Goal: Information Seeking & Learning: Check status

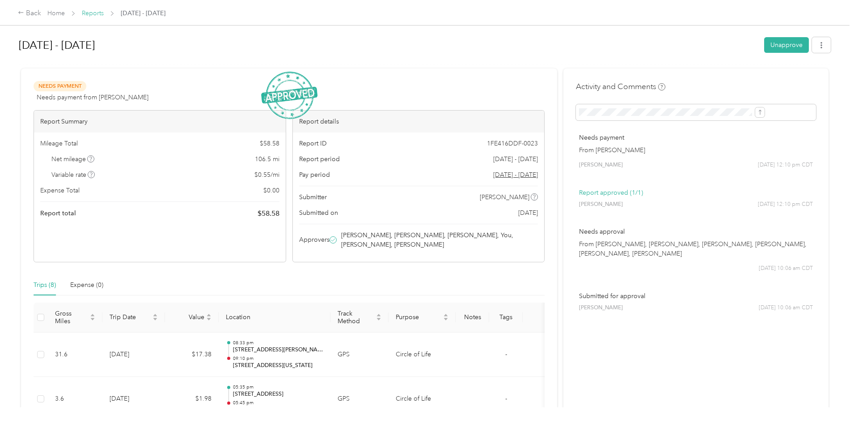
click at [104, 11] on link "Reports" at bounding box center [93, 13] width 22 height 8
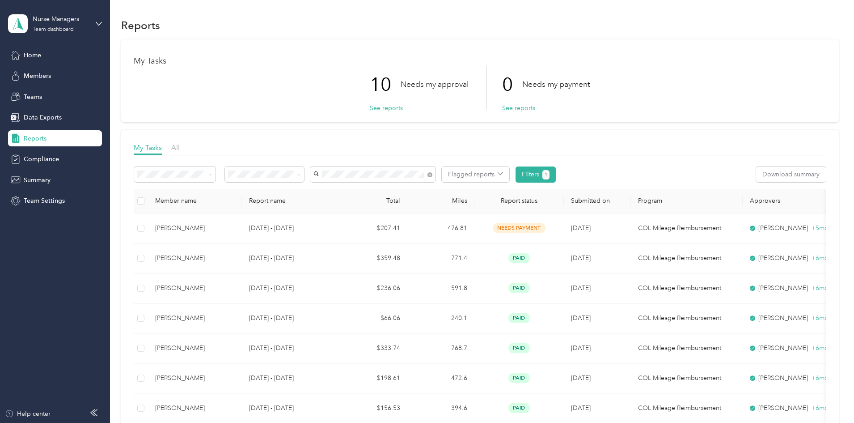
click at [403, 194] on li "[PERSON_NAME]" at bounding box center [432, 191] width 125 height 16
click at [35, 57] on span "Home" at bounding box center [32, 55] width 17 height 9
